Goal: Check status: Check status

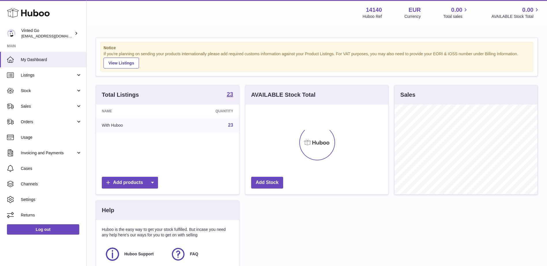
scroll to position [90, 143]
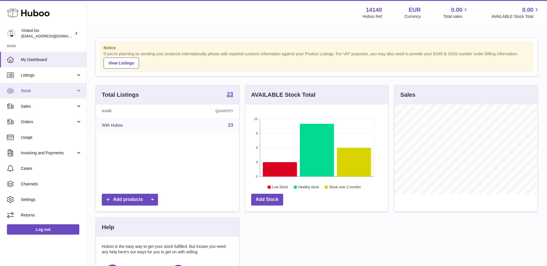
click at [49, 92] on span "Stock" at bounding box center [48, 90] width 55 height 5
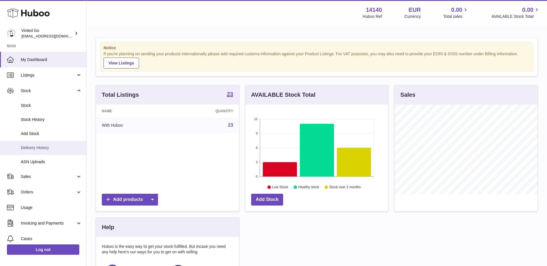
click at [36, 146] on span "Delivery History" at bounding box center [51, 147] width 61 height 5
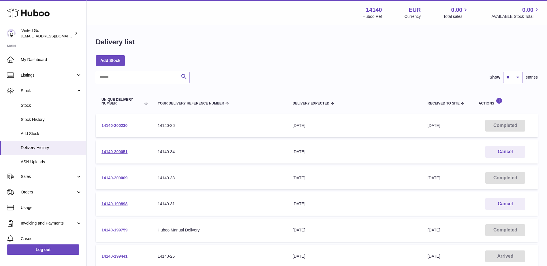
click at [120, 125] on link "14140-200230" at bounding box center [114, 125] width 26 height 5
click at [118, 150] on link "14140-200051" at bounding box center [114, 152] width 26 height 5
click at [116, 178] on link "14140-200009" at bounding box center [114, 178] width 26 height 5
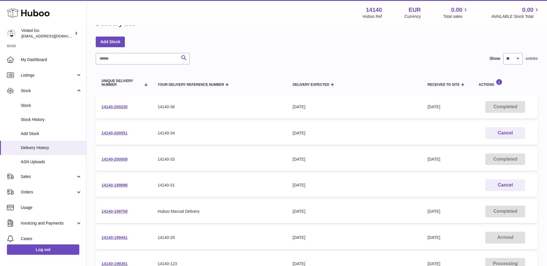
scroll to position [29, 0]
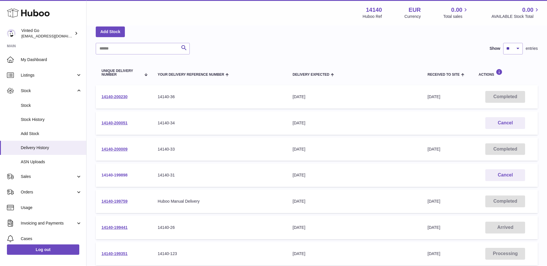
click at [120, 177] on link "14140-199898" at bounding box center [114, 175] width 26 height 5
